Goal: Transaction & Acquisition: Purchase product/service

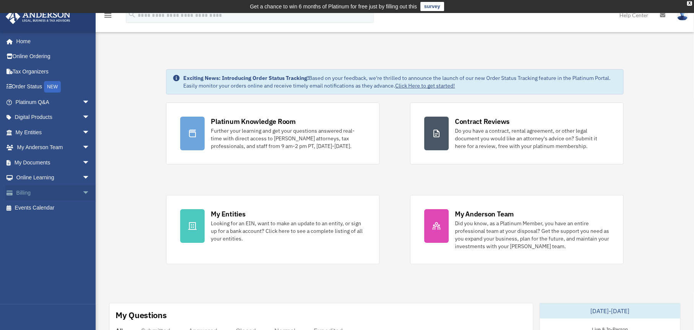
click at [82, 188] on span "arrow_drop_down" at bounding box center [89, 193] width 15 height 16
click at [49, 206] on link "$ Open Invoices" at bounding box center [56, 208] width 91 height 16
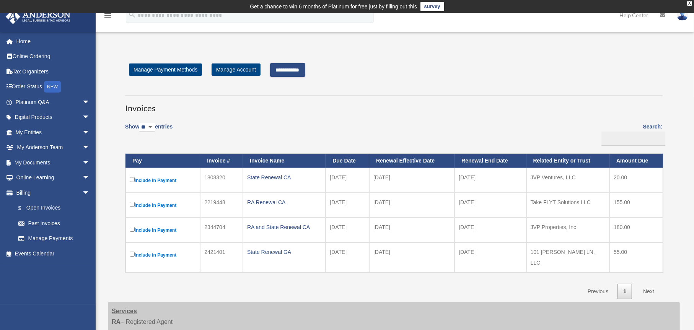
click at [292, 68] on input "**********" at bounding box center [287, 70] width 35 height 14
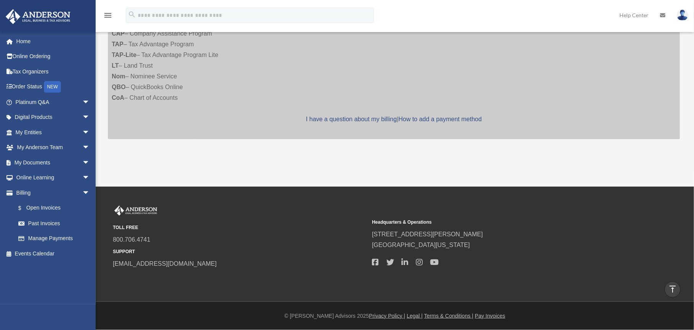
scroll to position [652, 0]
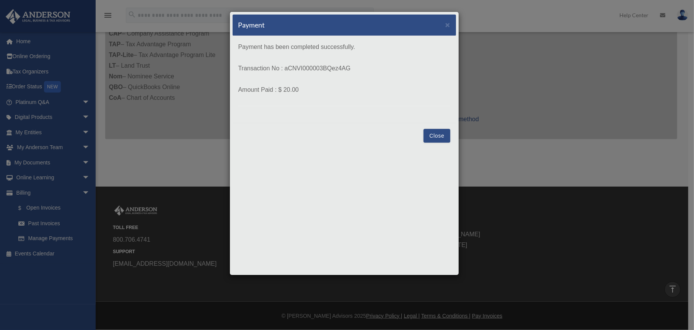
click at [435, 133] on button "Close" at bounding box center [436, 136] width 26 height 14
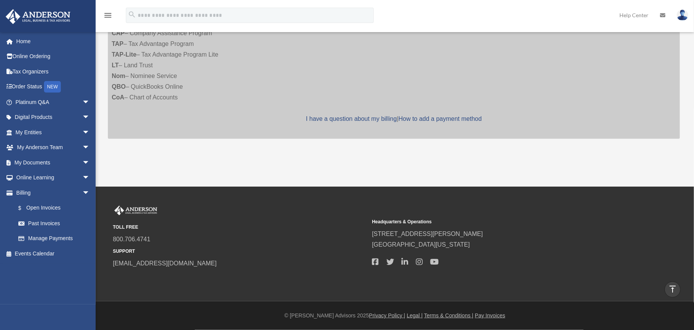
scroll to position [293, 0]
